Goal: Find specific page/section

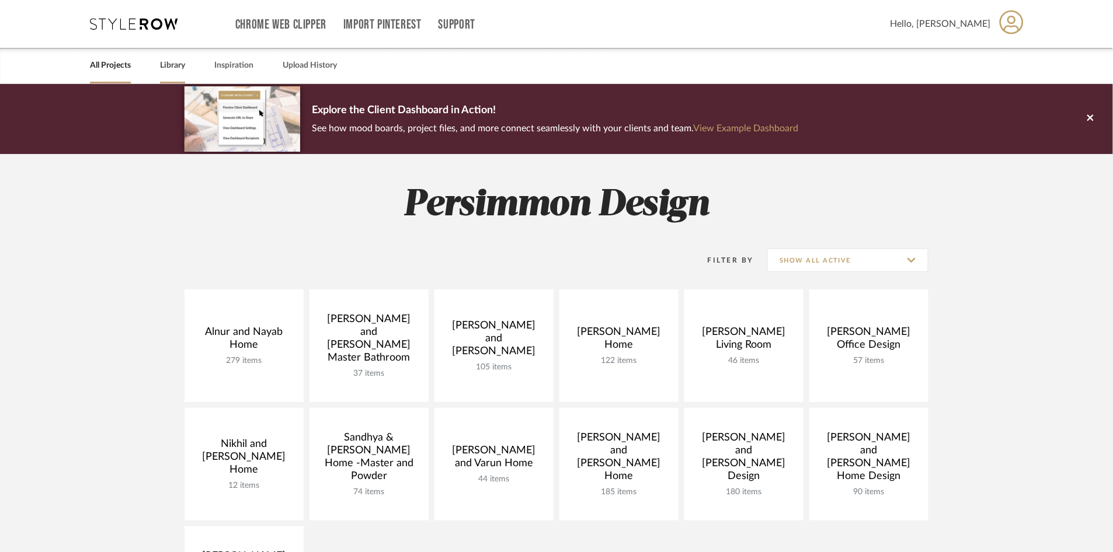
click at [166, 73] on div "Library" at bounding box center [172, 66] width 25 height 36
click at [176, 61] on link "Library" at bounding box center [172, 66] width 25 height 16
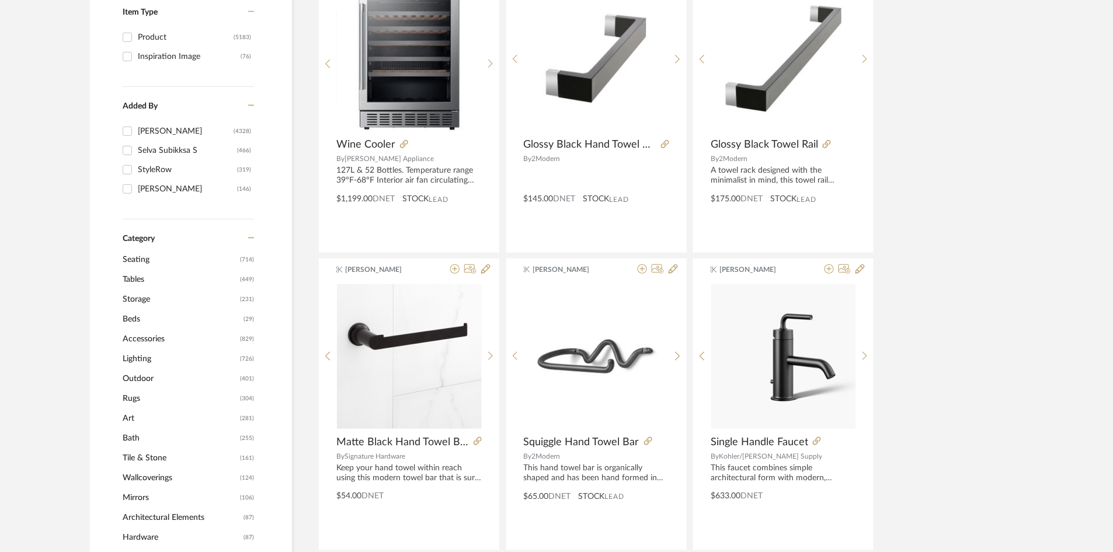
scroll to position [265, 0]
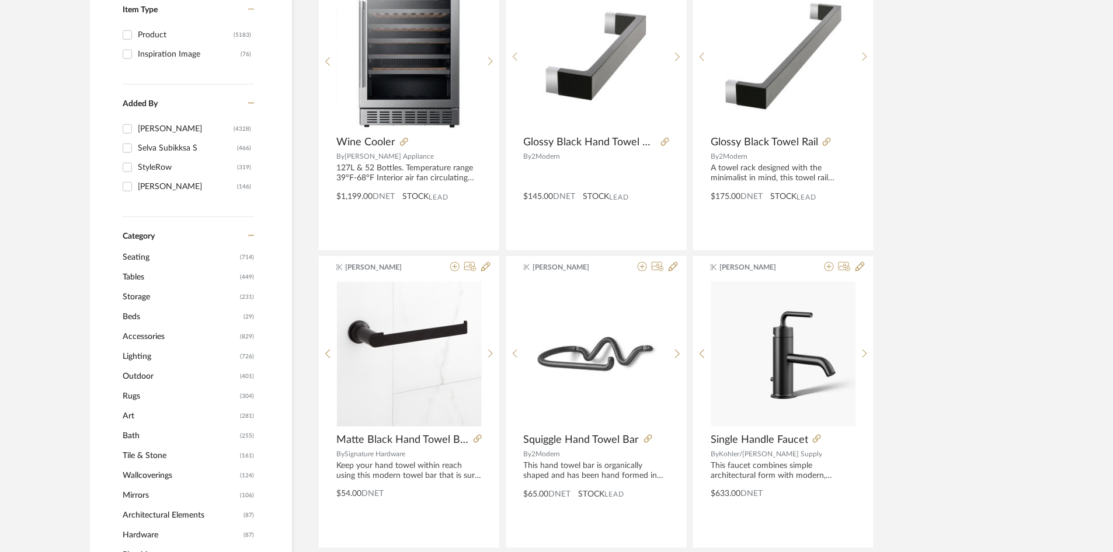
click at [140, 352] on span "Lighting" at bounding box center [180, 357] width 114 height 20
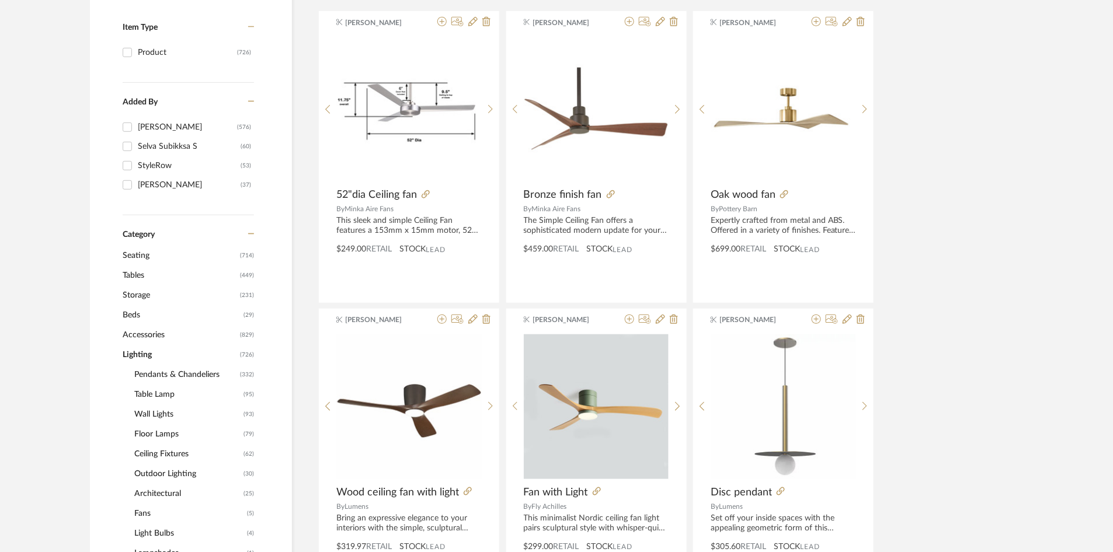
click at [166, 370] on span "Pendants & Chandeliers" at bounding box center [185, 375] width 103 height 20
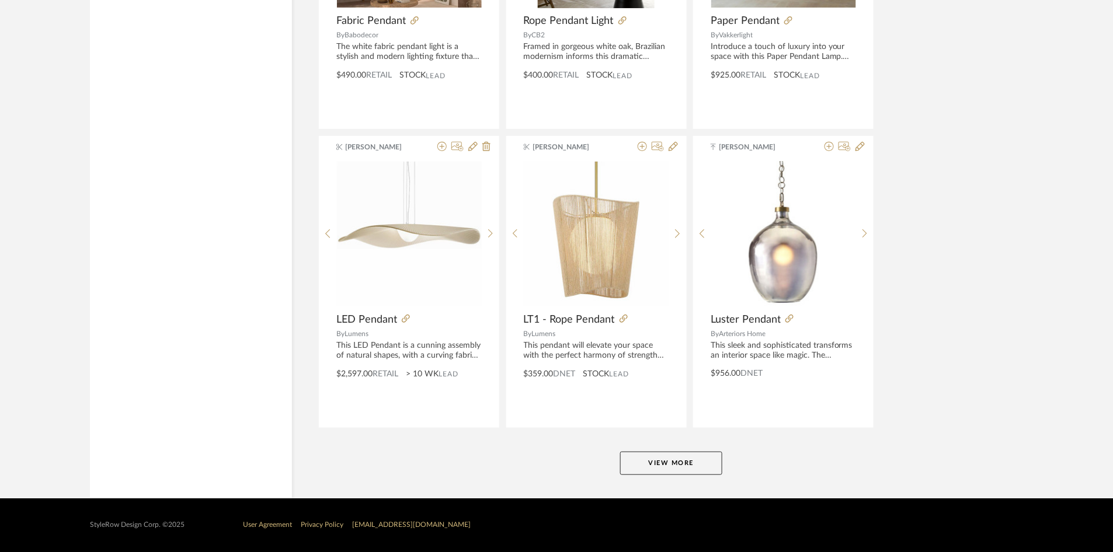
scroll to position [3426, 0]
click at [671, 466] on button "View More" at bounding box center [671, 463] width 102 height 23
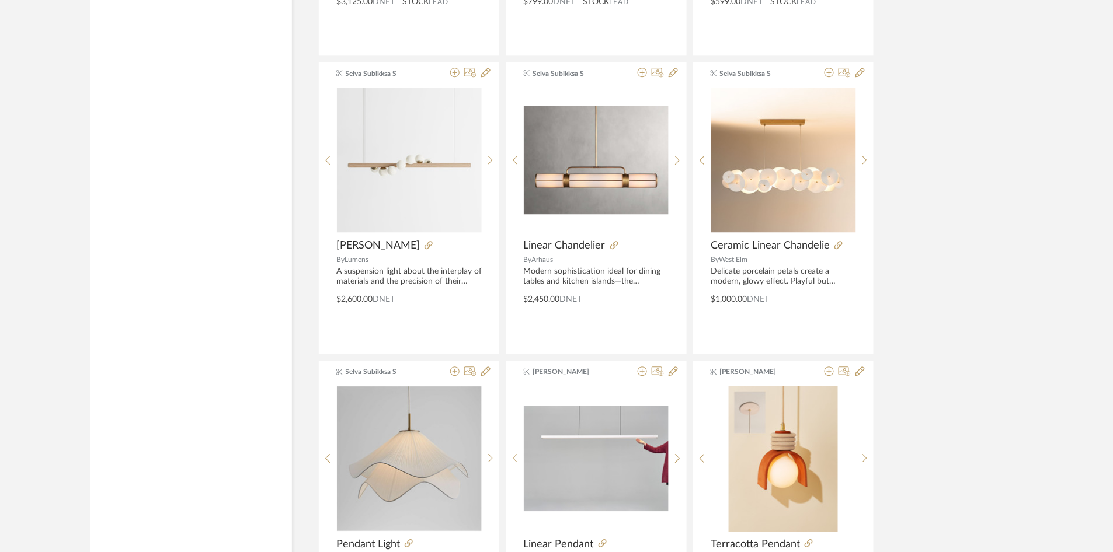
scroll to position [4411, 0]
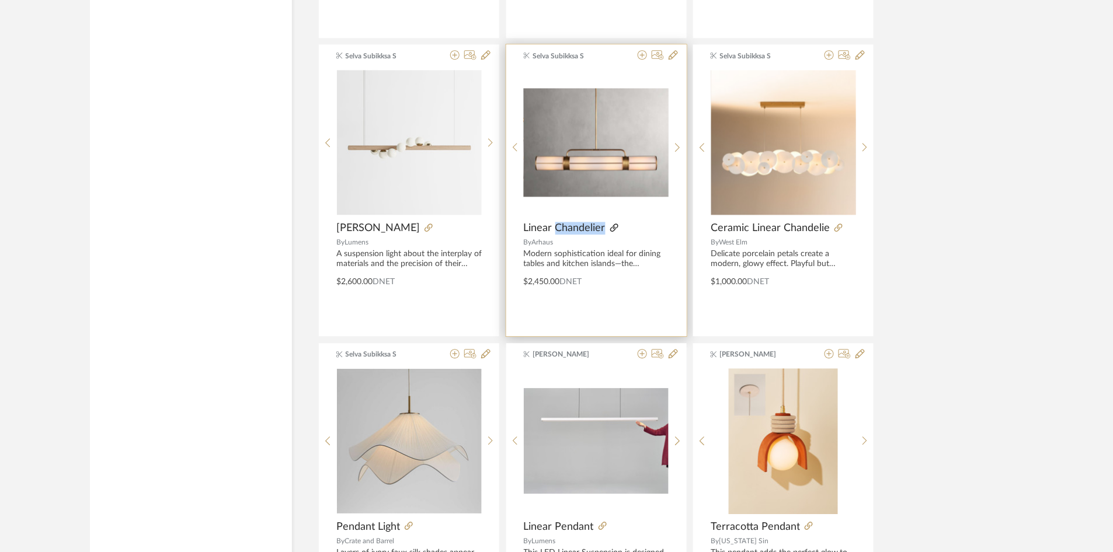
click at [612, 232] on icon at bounding box center [614, 228] width 8 height 8
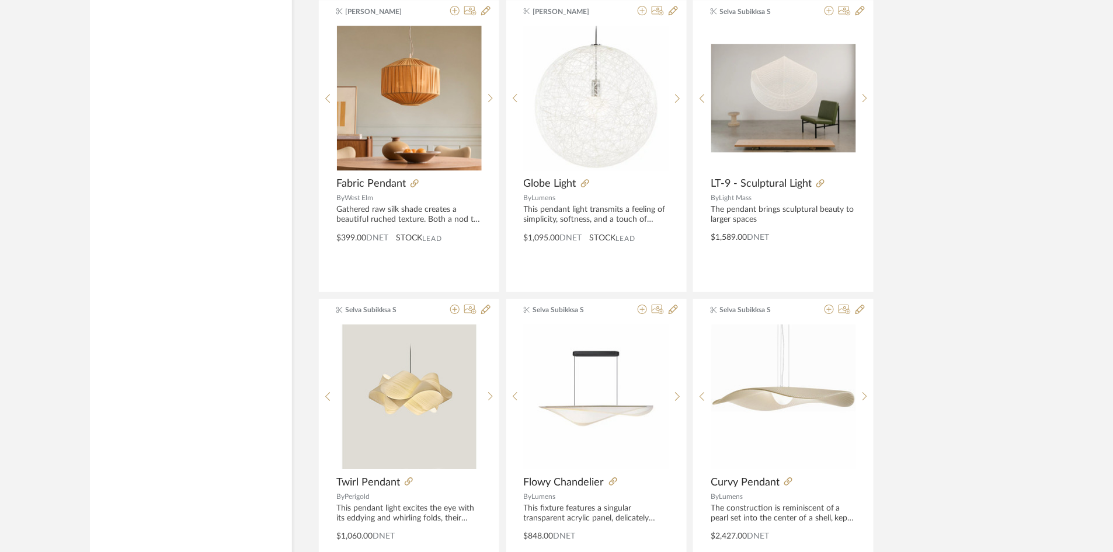
scroll to position [6249, 0]
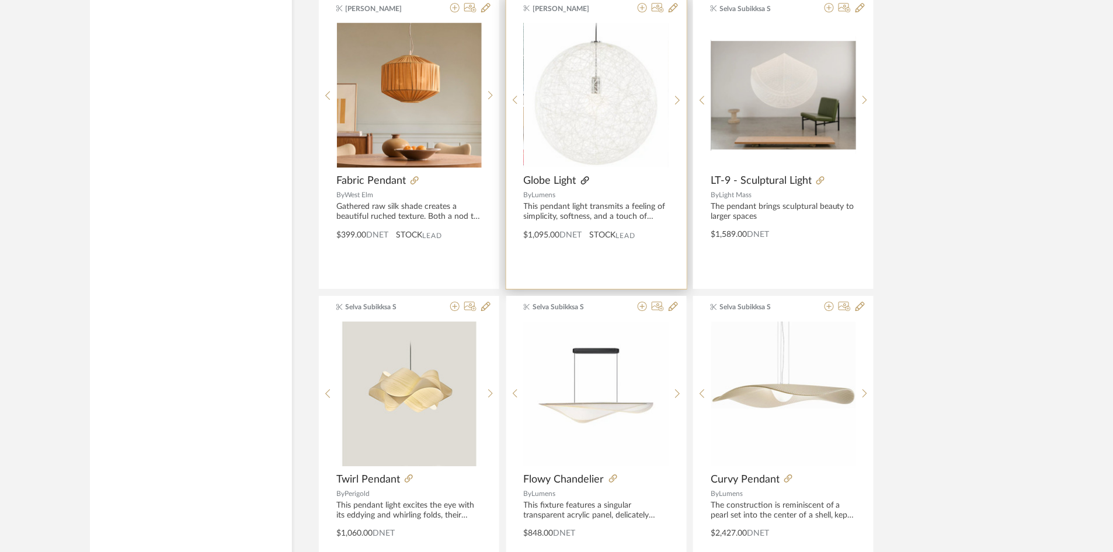
click at [585, 184] on icon at bounding box center [585, 180] width 8 height 8
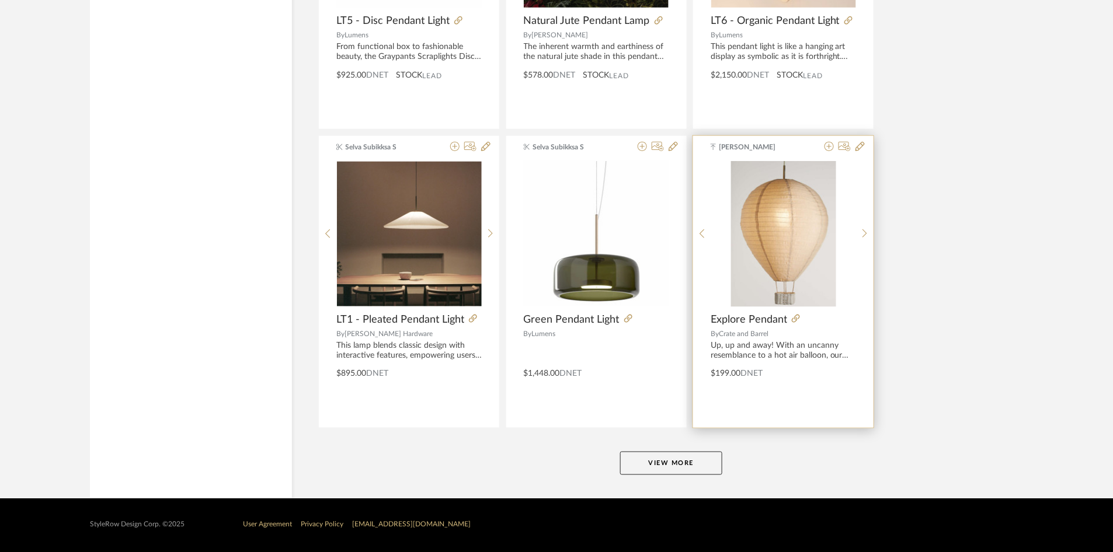
scroll to position [7015, 0]
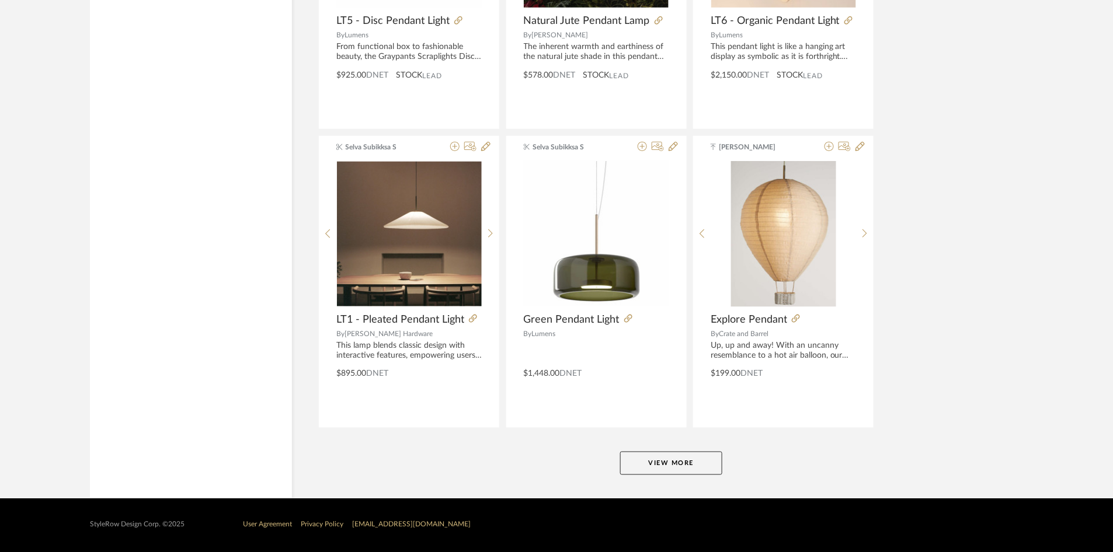
click at [678, 452] on button "View More" at bounding box center [671, 463] width 102 height 23
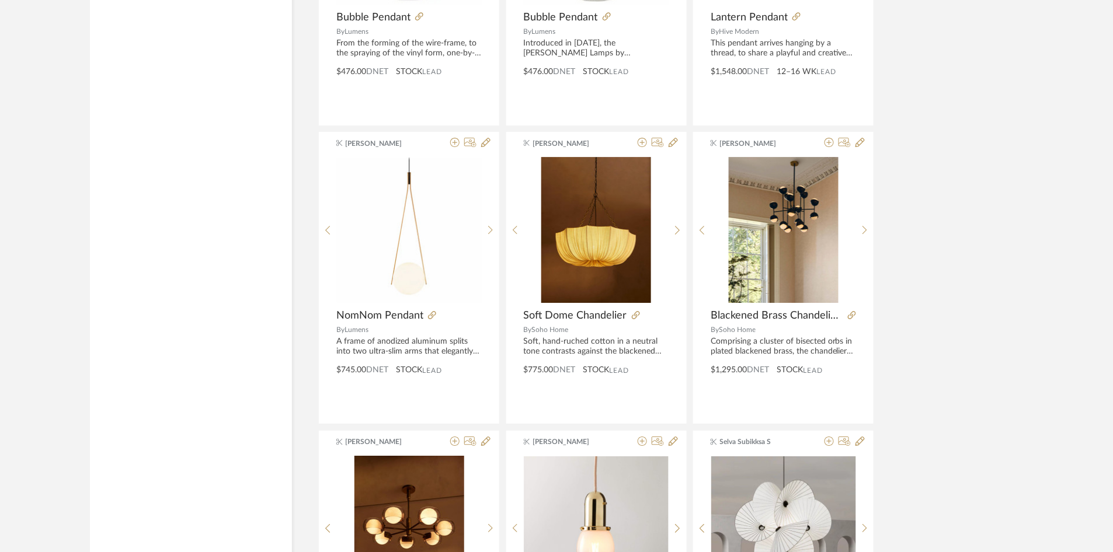
scroll to position [9700, 0]
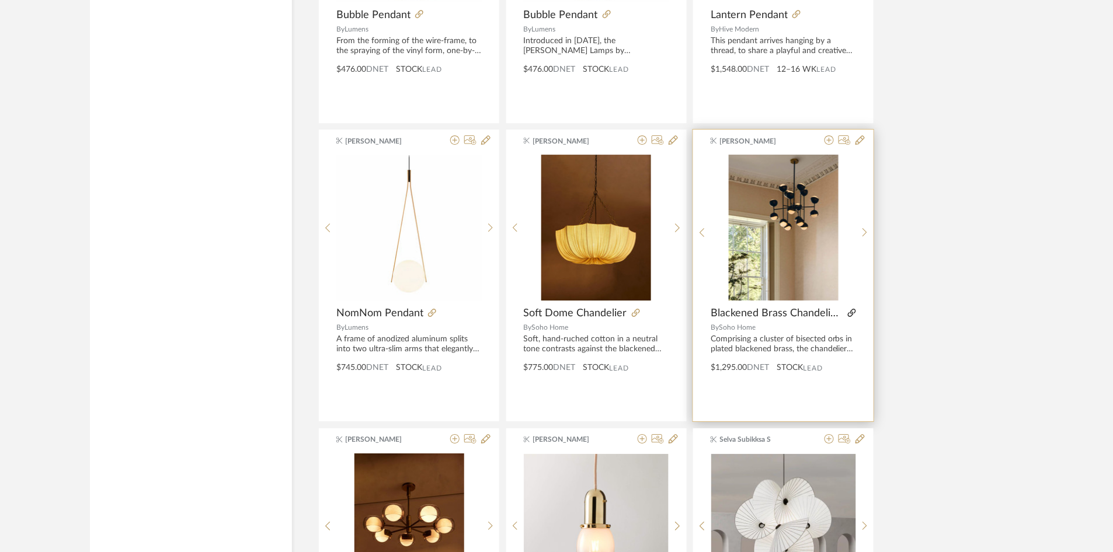
click at [853, 317] on icon at bounding box center [852, 313] width 8 height 8
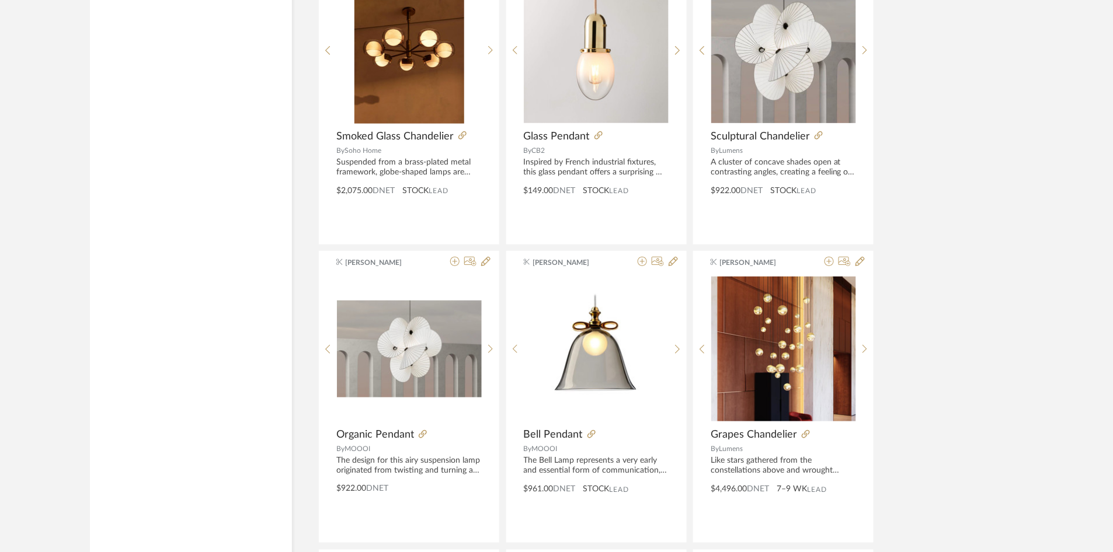
scroll to position [10183, 0]
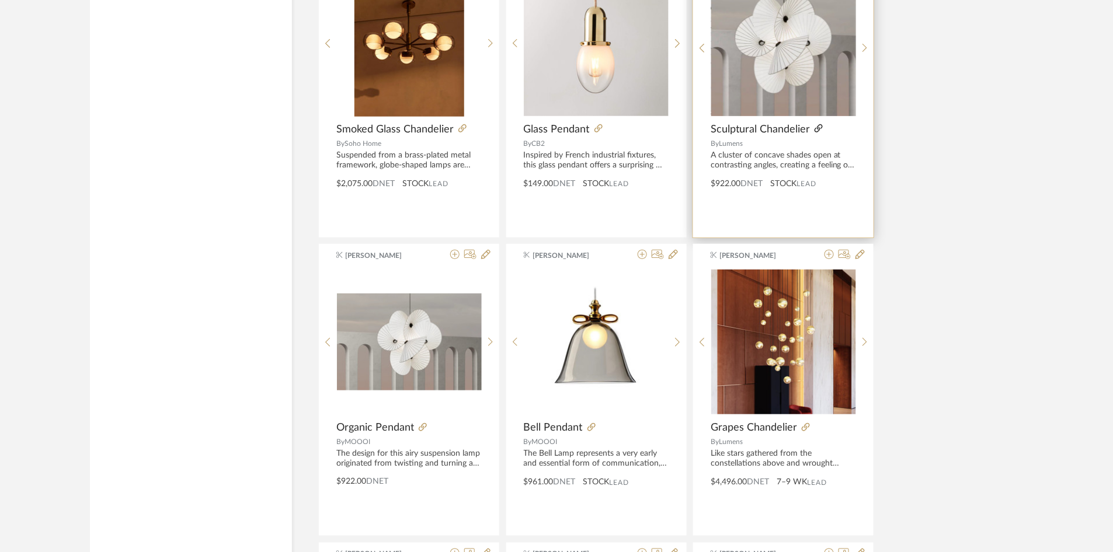
click at [820, 133] on icon at bounding box center [818, 128] width 8 height 8
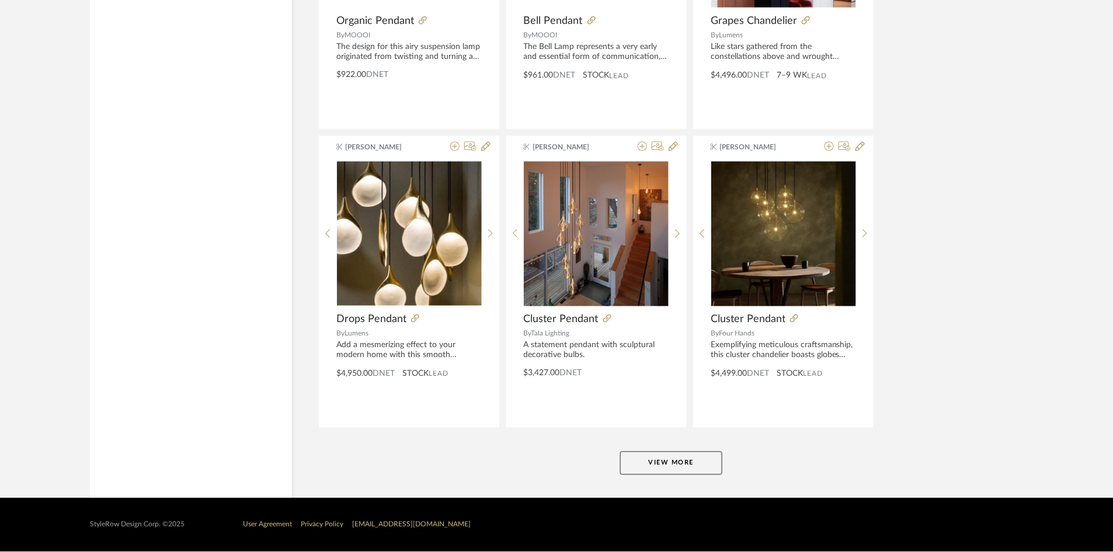
scroll to position [10602, 0]
click at [644, 473] on button "View More" at bounding box center [671, 463] width 102 height 23
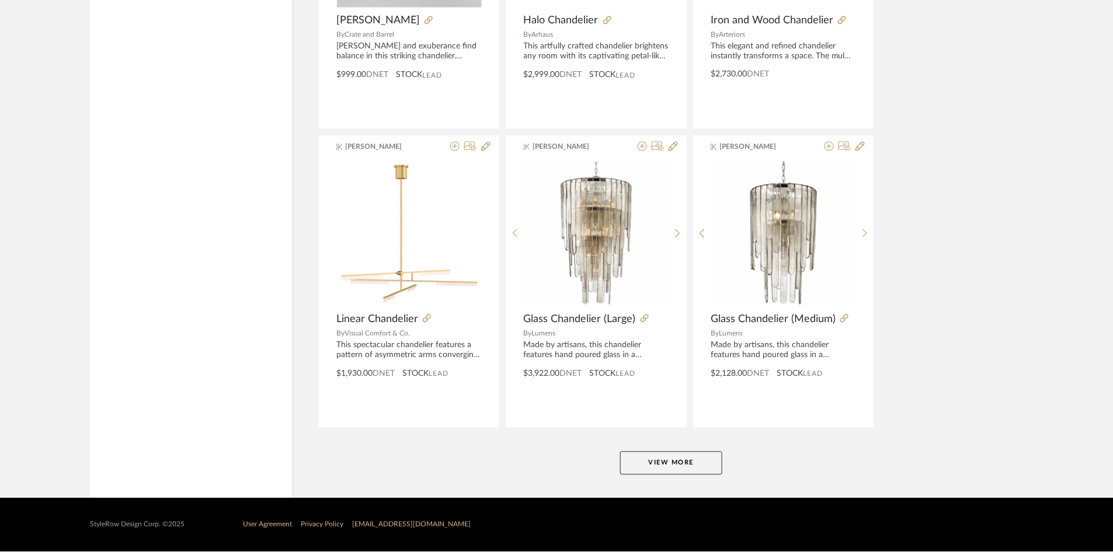
scroll to position [14190, 0]
click at [686, 459] on button "View More" at bounding box center [671, 463] width 102 height 23
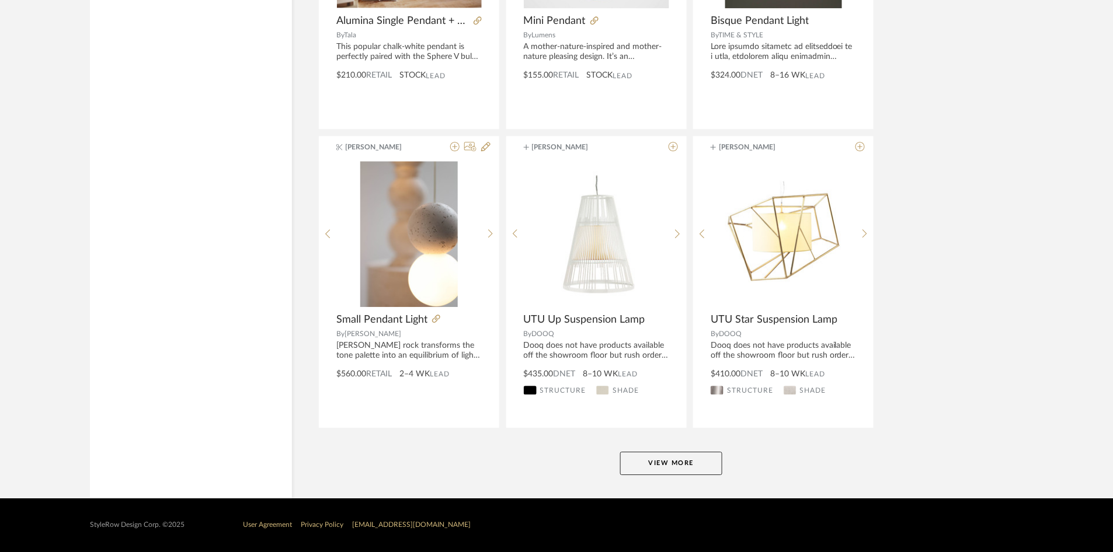
scroll to position [17777, 0]
click at [682, 468] on button "View More" at bounding box center [671, 463] width 102 height 23
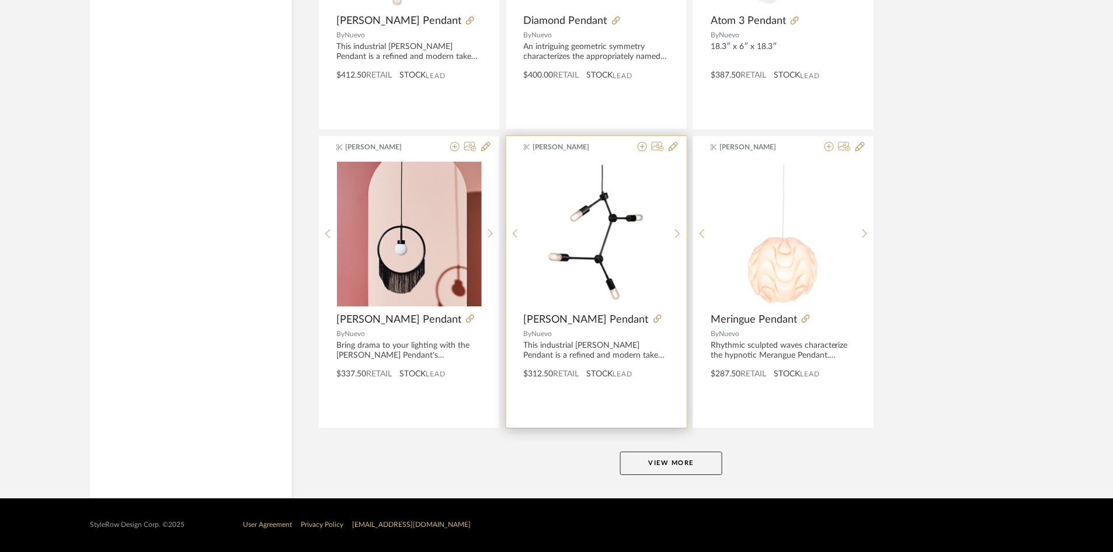
scroll to position [21365, 0]
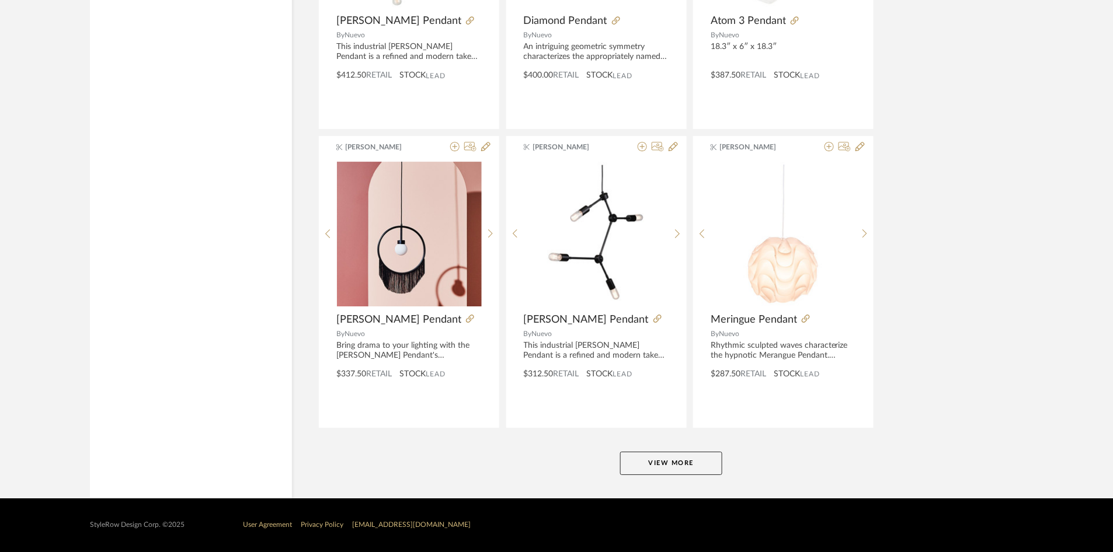
click at [664, 455] on button "View More" at bounding box center [671, 463] width 102 height 23
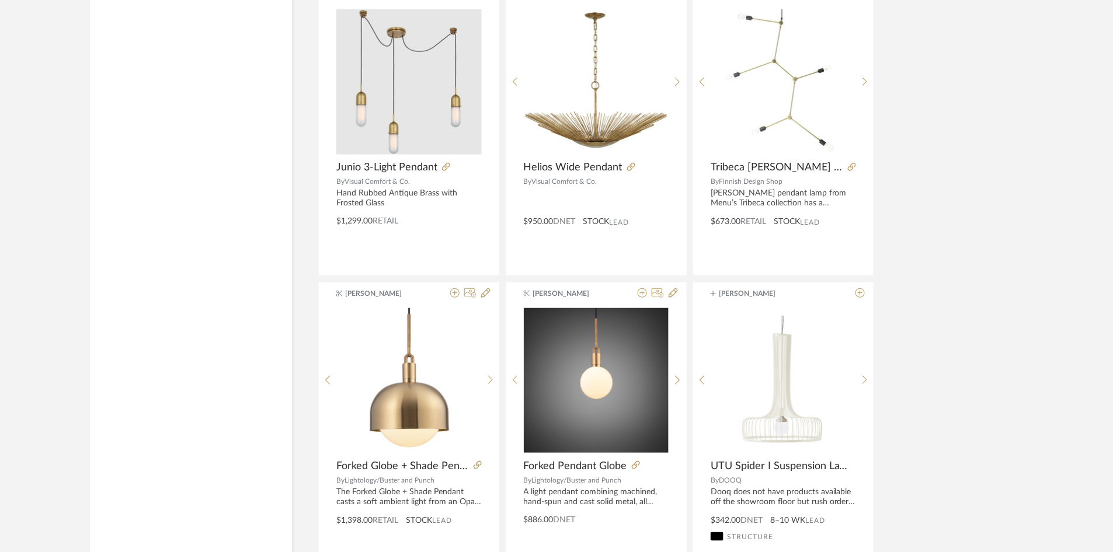
scroll to position [23581, 0]
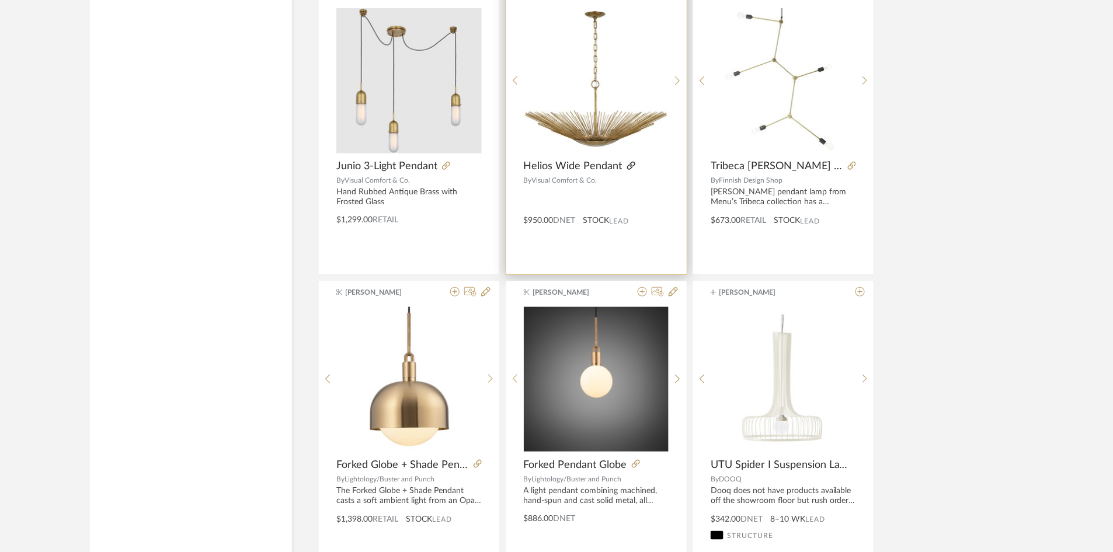
click at [629, 170] on icon at bounding box center [631, 166] width 8 height 8
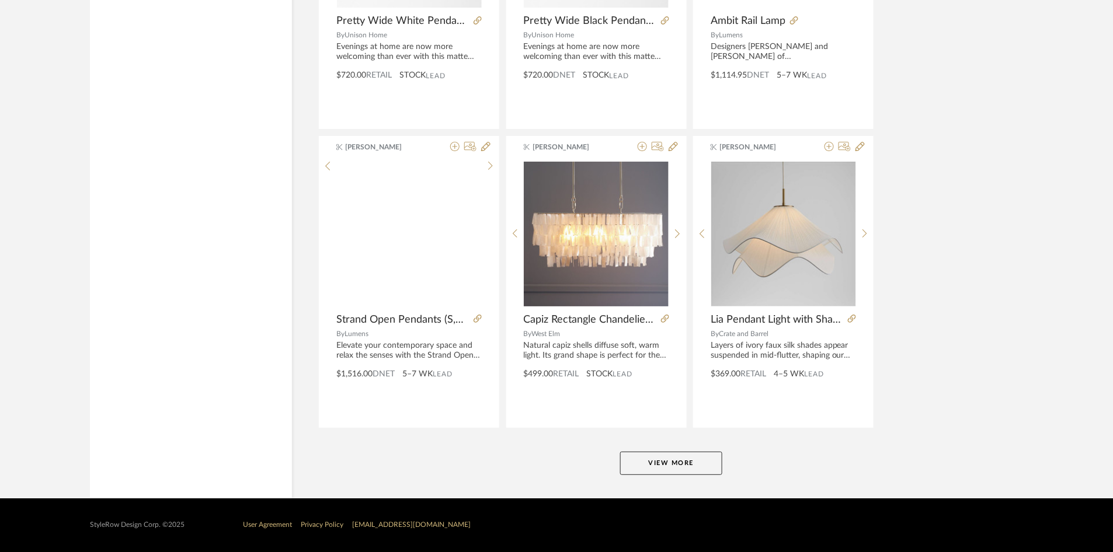
scroll to position [24952, 0]
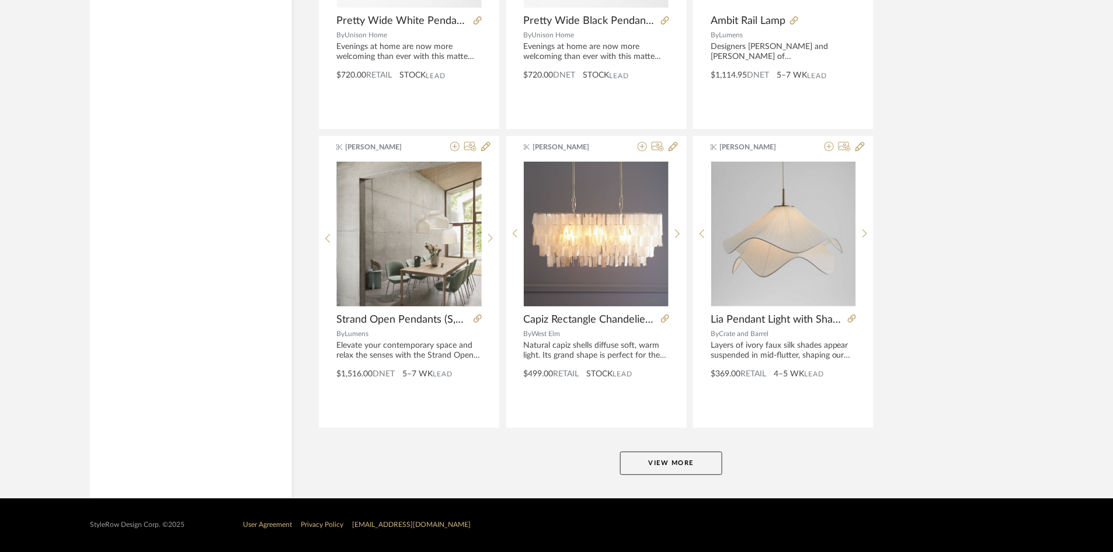
click at [650, 461] on button "View More" at bounding box center [671, 463] width 102 height 23
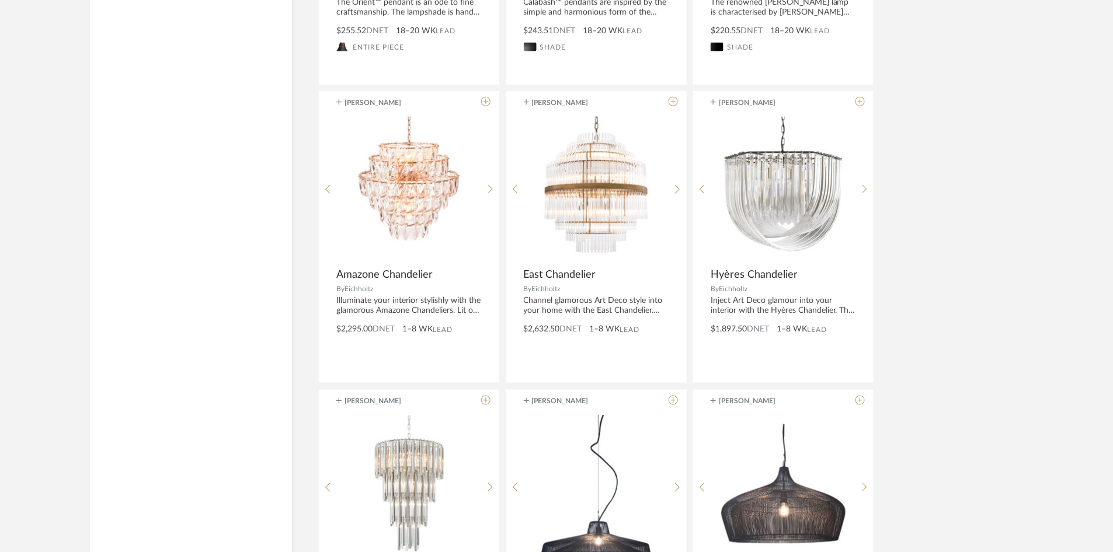
scroll to position [27058, 0]
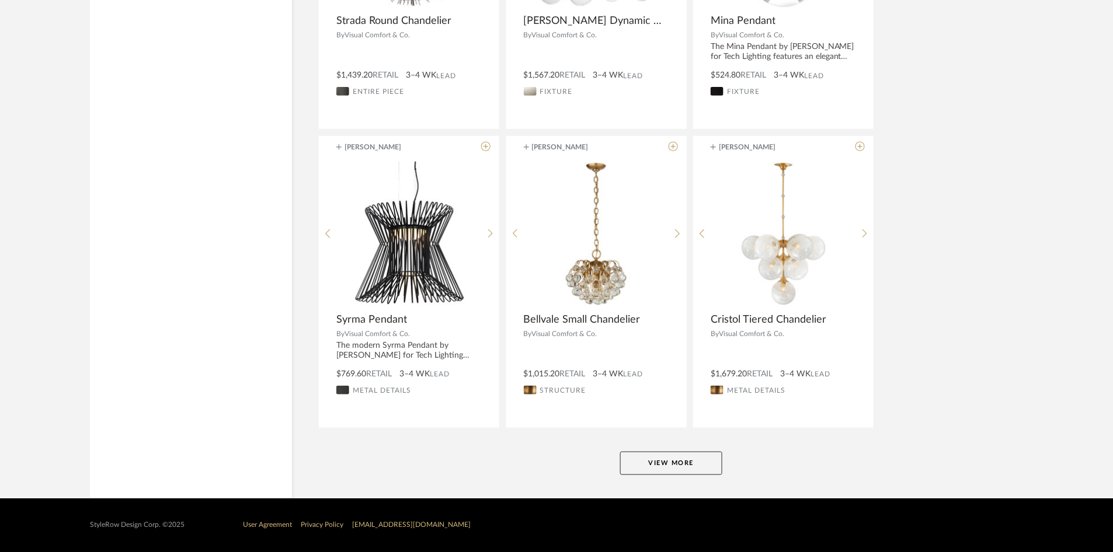
scroll to position [28540, 0]
click at [671, 463] on button "View More" at bounding box center [671, 463] width 102 height 23
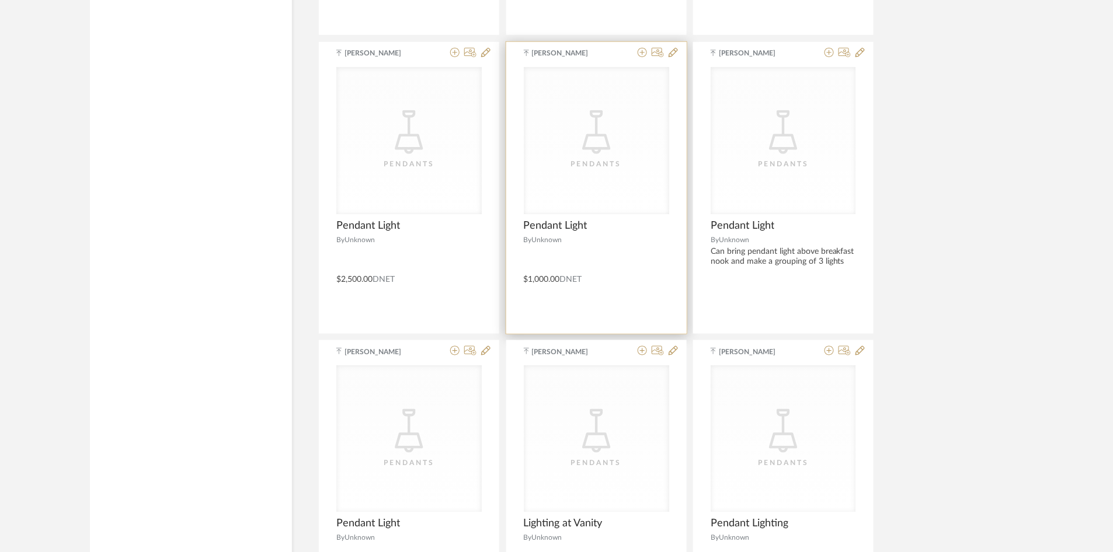
scroll to position [30392, 0]
